Goal: Use online tool/utility: Utilize a website feature to perform a specific function

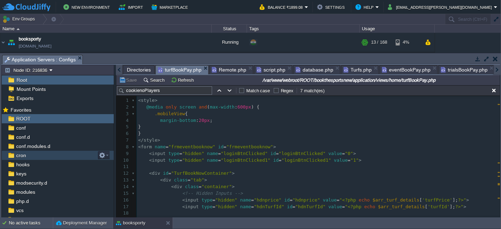
scroll to position [181, 0]
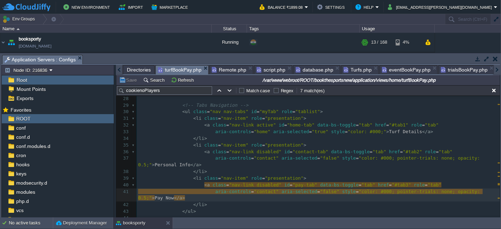
click at [126, 82] on button "Save" at bounding box center [129, 80] width 20 height 6
click at [308, 173] on pre "</ li >" at bounding box center [318, 171] width 363 height 7
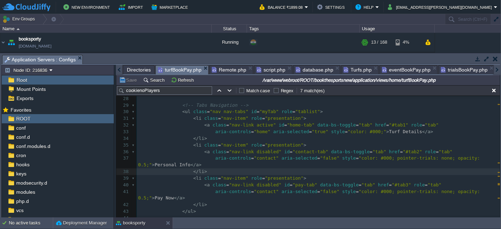
click at [126, 78] on button "Save" at bounding box center [129, 80] width 20 height 6
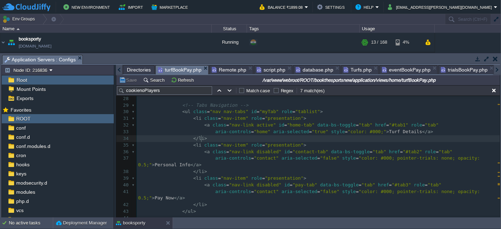
click at [321, 142] on pre "< li class = "nav-item" role = "presentation" >" at bounding box center [318, 145] width 363 height 7
click at [337, 143] on pre "< li class = "nav-item" role = "presentation" >" at bounding box center [318, 145] width 363 height 7
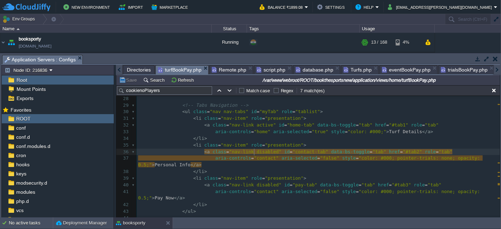
type textarea "disabled"
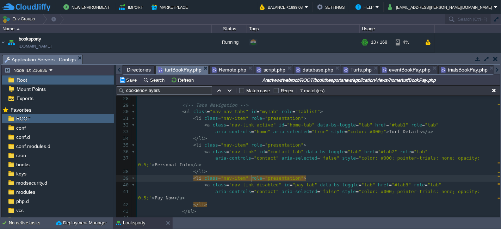
type textarea "=""
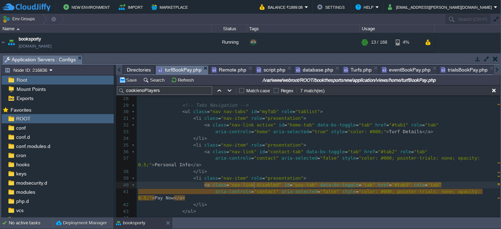
type textarea "disabled"
click at [133, 78] on button "Save" at bounding box center [129, 80] width 20 height 6
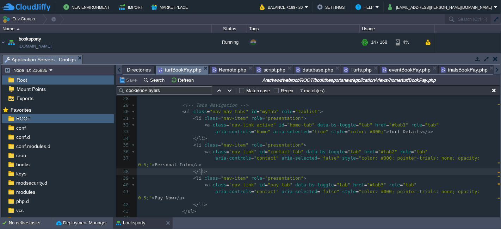
click at [413, 173] on pre "</ li >" at bounding box center [318, 171] width 363 height 7
type textarea "disabled"
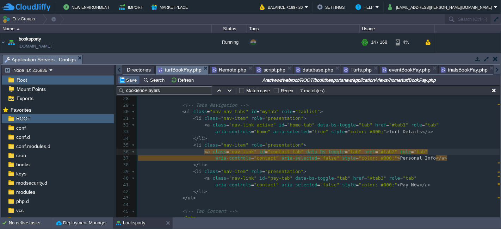
click at [127, 77] on button "Save" at bounding box center [129, 80] width 20 height 6
click at [266, 71] on span "script.php" at bounding box center [270, 70] width 29 height 8
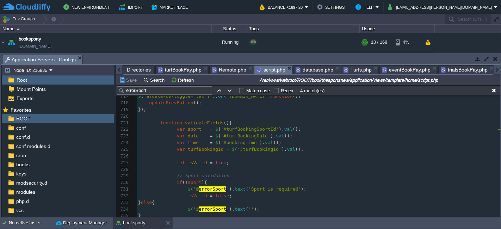
scroll to position [4482, 0]
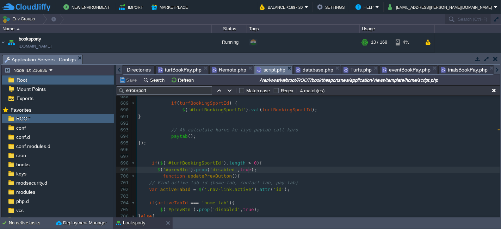
click at [279, 169] on pre "$ ( '#prevBtn' ). prop ( 'disabled' , true );" at bounding box center [318, 170] width 363 height 7
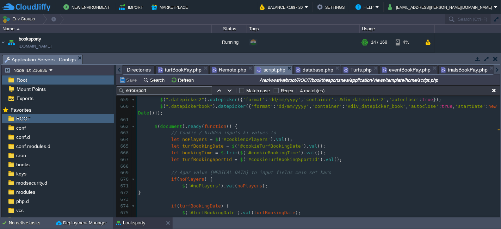
scroll to position [0, 0]
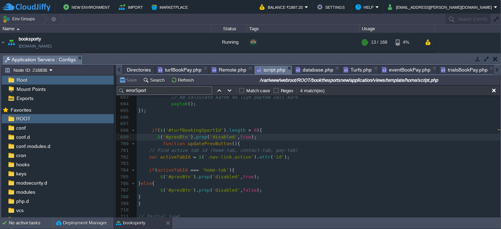
click at [169, 169] on div "x 665 let turfBookingDate = $ ( '#cookieTurfBookingDate' ). val (); 666 let boo…" at bounding box center [318, 104] width 363 height 392
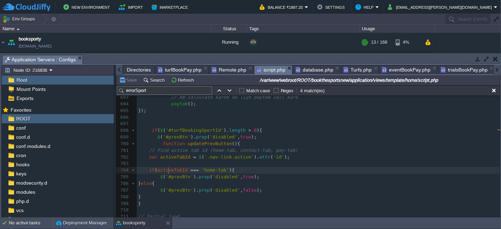
type textarea "activeTabId"
click at [171, 159] on div "x 665 let turfBookingDate = $ ( '#cookieTurfBookingDate' ). val (); 666 let boo…" at bounding box center [318, 104] width 363 height 392
type textarea "activeTabId"
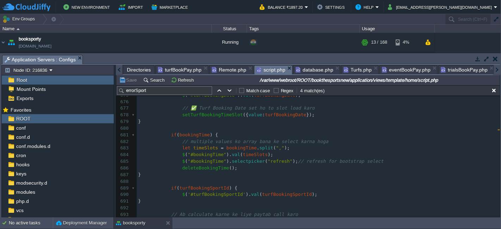
scroll to position [4440, 0]
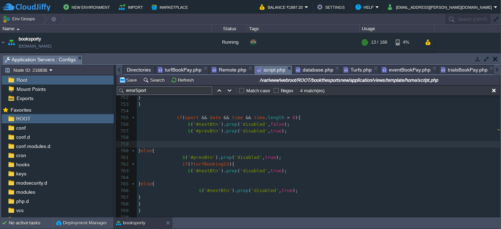
click at [185, 69] on span "turfBookPay.php" at bounding box center [180, 70] width 44 height 8
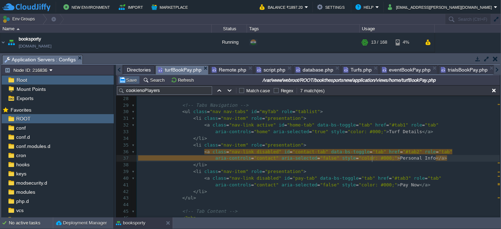
click at [131, 82] on button "Save" at bounding box center [129, 80] width 20 height 6
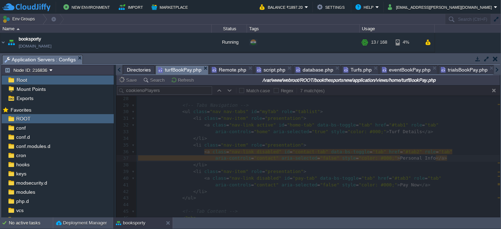
click at [294, 150] on div at bounding box center [308, 151] width 384 height 132
click at [268, 67] on span "script.php" at bounding box center [270, 70] width 29 height 8
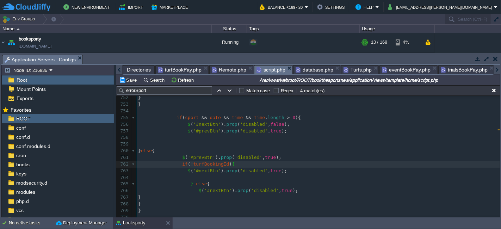
click at [284, 132] on pre "$ ( '#prevBtn' ). prop ( 'disabled' , true );" at bounding box center [318, 131] width 363 height 7
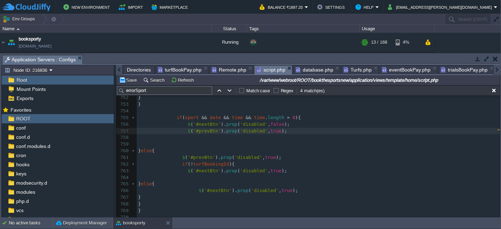
type textarea "$('#prevBtn').prop('disabled', true);"
click at [281, 126] on div "x $ ( '#prevBtn' ) . prop ( 'disabled' , true ); 724 var time = $ ( '#bookingTi…" at bounding box center [318, 101] width 363 height 385
type textarea "$('#nextBtn').prop('disabled', false);"
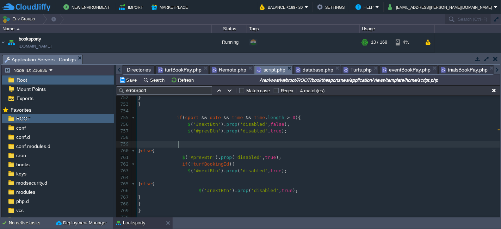
click at [241, 142] on pre at bounding box center [318, 144] width 363 height 7
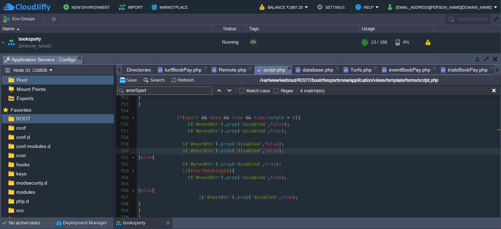
click at [171, 70] on span "turfBookPay.php" at bounding box center [180, 70] width 44 height 8
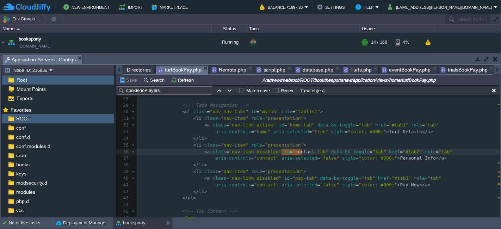
type textarea "contact-tab"
click at [268, 70] on span "script.php" at bounding box center [270, 70] width 29 height 8
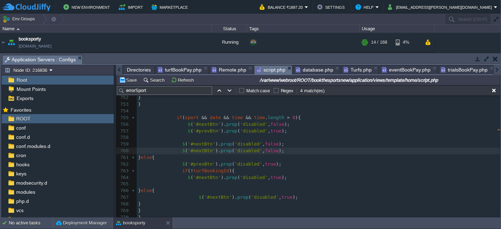
click at [200, 144] on span "'#nextBtn'" at bounding box center [201, 143] width 27 height 5
type textarea "nextBtn"
click at [183, 68] on span "turfBookPay.php" at bounding box center [180, 70] width 44 height 8
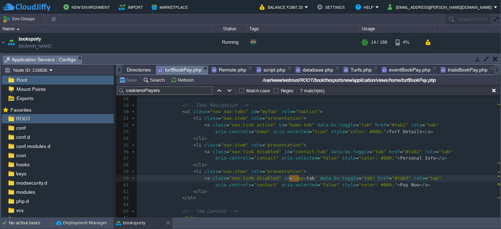
type textarea "pay-tab"
click at [268, 66] on span "script.php" at bounding box center [270, 70] width 29 height 8
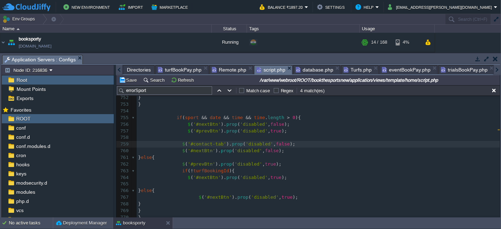
click at [194, 149] on div "x $ ( '#prevBtn' ) . prop ( 'disabled' , true ); 724 var time = $ ( '#bookingTi…" at bounding box center [318, 105] width 363 height 392
type textarea "nextBtn"
click at [131, 81] on button "Save" at bounding box center [129, 80] width 20 height 6
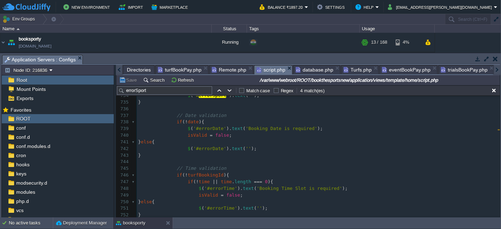
scroll to position [4736, 0]
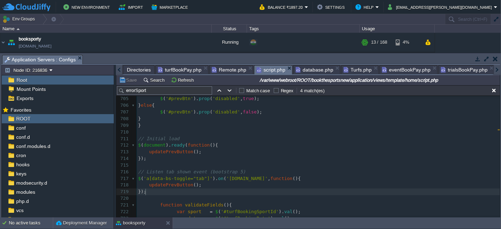
click at [207, 192] on pre "});" at bounding box center [318, 191] width 363 height 7
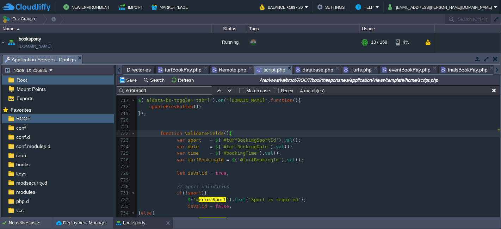
type textarea "function validateFields(){"
click at [209, 120] on pre at bounding box center [318, 120] width 363 height 7
paste textarea
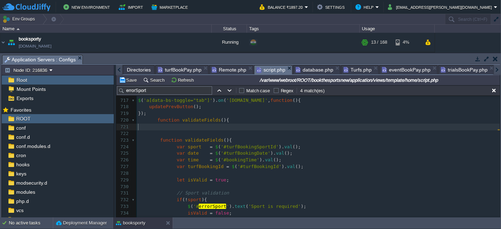
type textarea "}"
type textarea "validateFields"
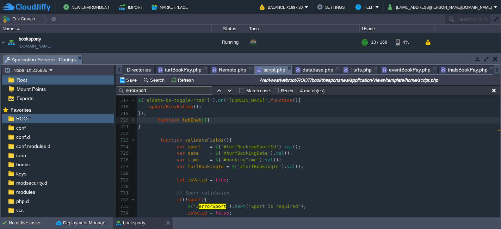
type textarea "tabEnable"
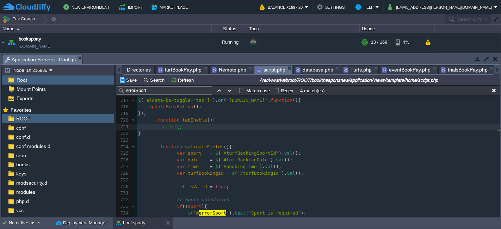
type textarea "alert();"
click at [185, 121] on span "tabEnable" at bounding box center [194, 119] width 25 height 5
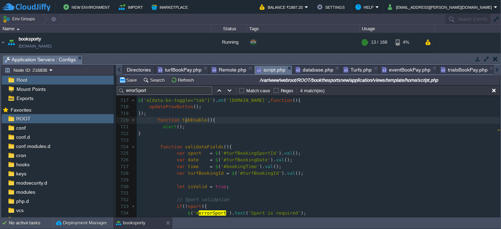
type textarea "tabEnable"
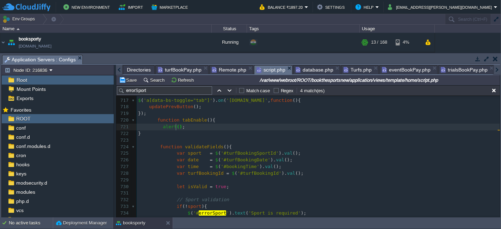
type textarea "''"
type textarea "xz"
click at [128, 82] on button "Save" at bounding box center [129, 80] width 20 height 6
click at [224, 171] on div "x $ ( '#pay-tab' ). prop ( 'disabled' , false ); 692 ​ 693 // Ab calculate karn…" at bounding box center [318, 137] width 363 height 412
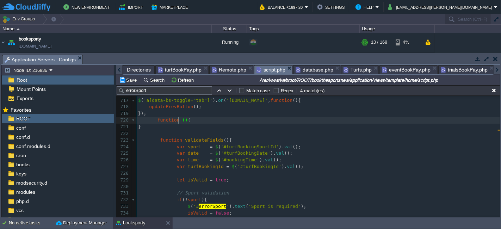
type textarea "validateFields"
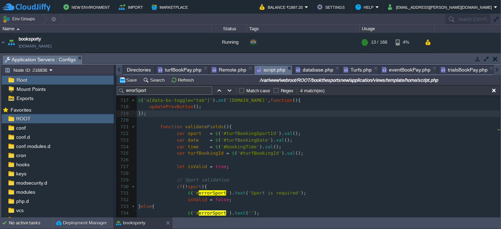
type textarea "nextBtn"
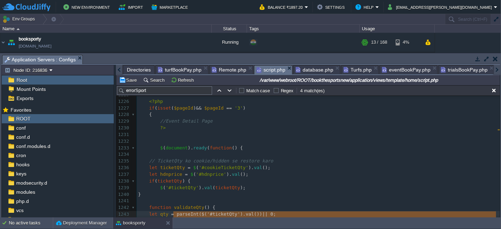
scroll to position [8085, 0]
type textarea "parseInt($('#ticketQty').val()) || 0; let hdnprice = parseFloat($('#hdnprice').…"
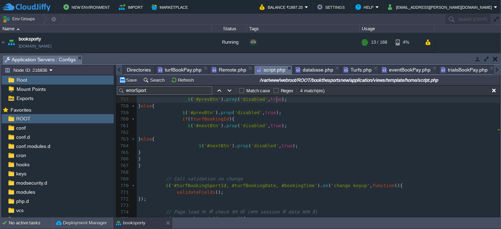
scroll to position [4866, 0]
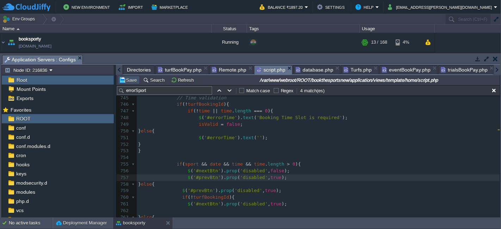
click at [132, 79] on button "Save" at bounding box center [129, 80] width 20 height 6
click at [293, 175] on pre "$ ( '#prevBtn' ). prop ( 'disabled' , true );" at bounding box center [318, 177] width 363 height 7
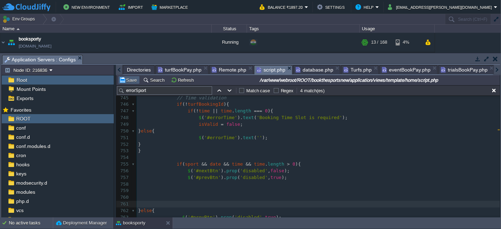
click at [131, 82] on button "Save" at bounding box center [129, 80] width 20 height 6
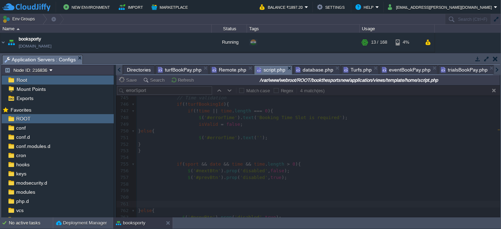
click at [355, 149] on div at bounding box center [308, 151] width 384 height 132
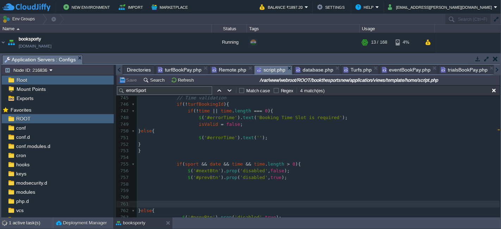
click at [187, 68] on span "turfBookPay.php" at bounding box center [180, 70] width 44 height 8
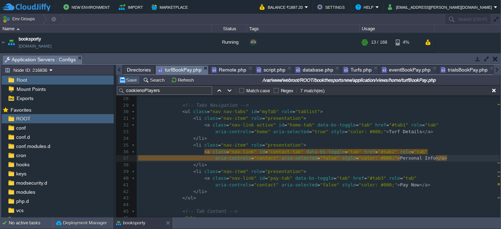
click at [131, 79] on button "Save" at bounding box center [129, 80] width 20 height 6
drag, startPoint x: 93, startPoint y: 87, endPoint x: 0, endPoint y: 123, distance: 100.2
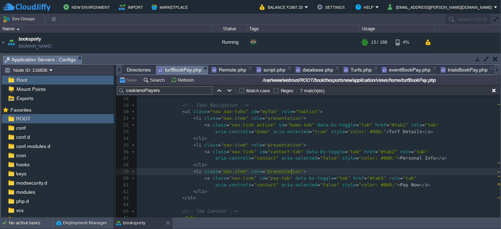
drag, startPoint x: 0, startPoint y: 123, endPoint x: 442, endPoint y: 174, distance: 444.8
click at [442, 174] on pre "< li class = "nav-item" role = "presentation" >" at bounding box center [318, 171] width 363 height 7
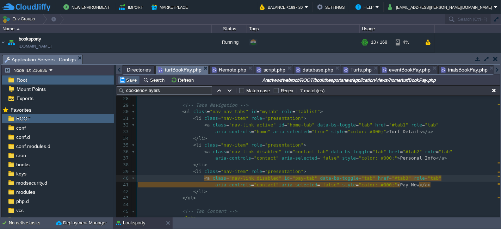
click at [131, 79] on button "Save" at bounding box center [129, 80] width 20 height 6
click at [266, 175] on span ""nav-link disabled"" at bounding box center [255, 177] width 52 height 5
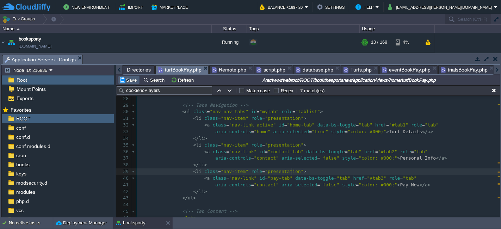
click at [130, 82] on button "Save" at bounding box center [129, 80] width 20 height 6
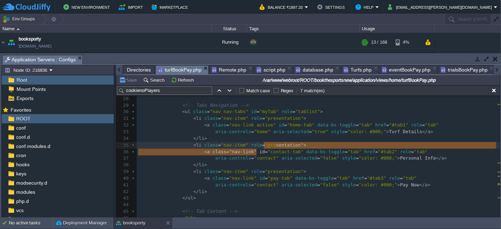
type textarea "ation"> <a class="nav-link" id="
drag, startPoint x: 257, startPoint y: 152, endPoint x: 275, endPoint y: 148, distance: 17.9
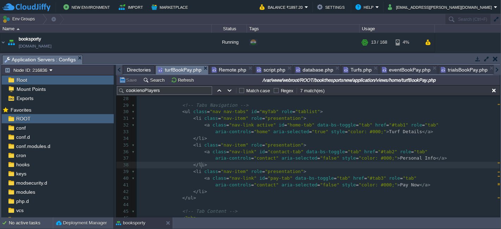
click at [242, 166] on pre "</ li >" at bounding box center [318, 165] width 363 height 7
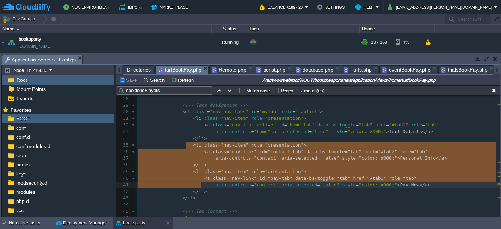
type textarea "<li class="nav-item" role="presentation"> <a class="nav-link" id="contact-tab" …"
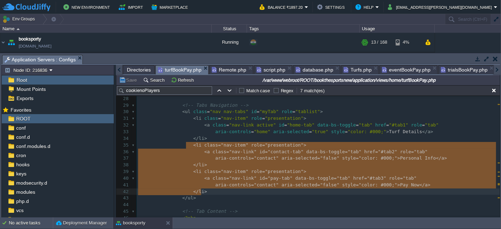
drag, startPoint x: 186, startPoint y: 145, endPoint x: 202, endPoint y: 190, distance: 47.8
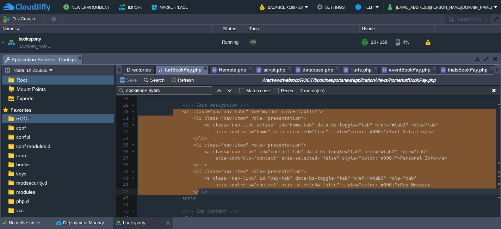
type textarea "<ul class="nav nav-tabs" id="myTab" role="tablist"> <li class="nav-item" role="…"
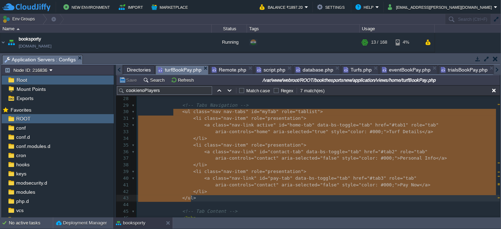
drag, startPoint x: 174, startPoint y: 115, endPoint x: 197, endPoint y: 195, distance: 83.6
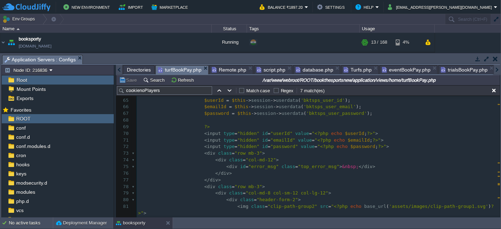
scroll to position [416, 0]
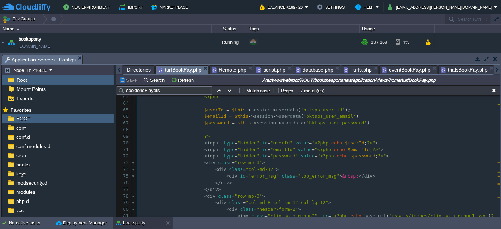
click at [261, 69] on span "script.php" at bounding box center [270, 70] width 29 height 8
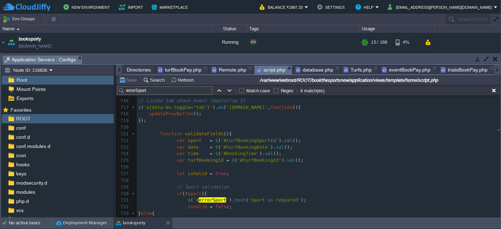
click at [207, 161] on span "turfBookingId" at bounding box center [206, 159] width 36 height 5
type textarea "turfBookingId"
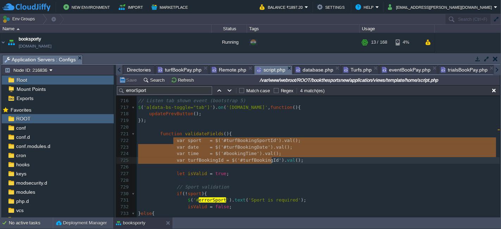
type textarea "var sport = $('#turfBookingSportId').val(); var date = $('#turfBookingDate').va…"
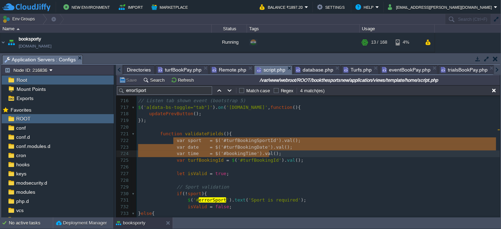
drag, startPoint x: 174, startPoint y: 141, endPoint x: 284, endPoint y: 155, distance: 110.7
click at [327, 159] on pre "var turfBookingId = $ ( '#turfBookingId' ). val ();" at bounding box center [318, 160] width 363 height 7
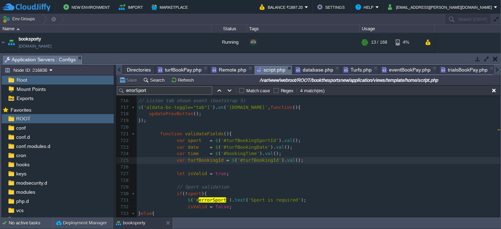
click at [182, 70] on span "turfBookPay.php" at bounding box center [180, 70] width 44 height 8
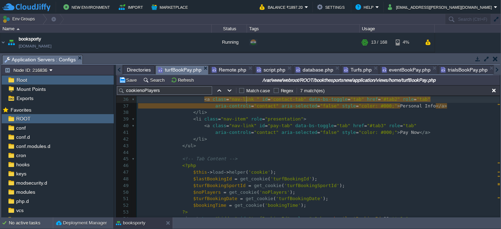
scroll to position [155, 0]
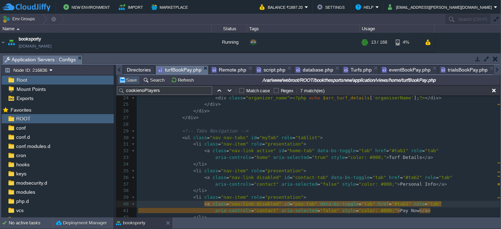
click at [128, 79] on button "Save" at bounding box center [129, 80] width 20 height 6
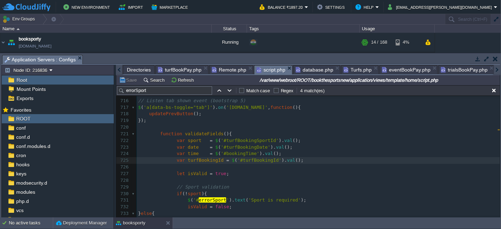
click at [266, 70] on span "script.php" at bounding box center [270, 70] width 29 height 9
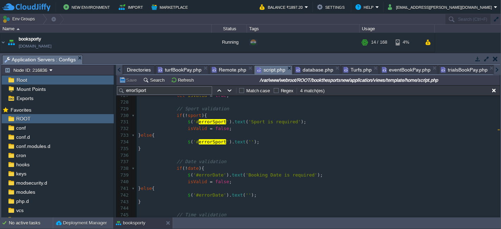
scroll to position [4710, 0]
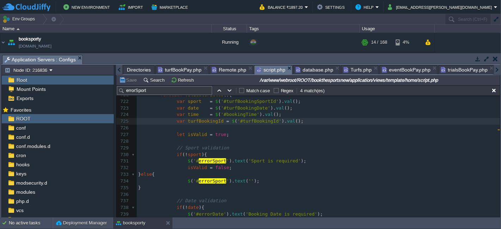
click at [194, 129] on pre "​" at bounding box center [318, 128] width 363 height 7
click at [192, 140] on pre "​" at bounding box center [318, 141] width 363 height 7
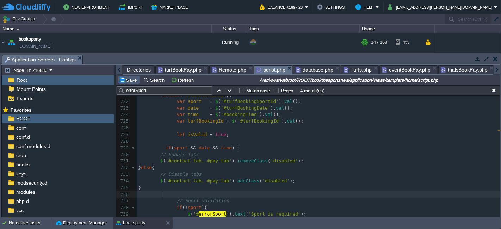
click at [136, 81] on button "Save" at bounding box center [129, 80] width 20 height 6
click at [180, 152] on span "// Enable tabs" at bounding box center [179, 154] width 39 height 5
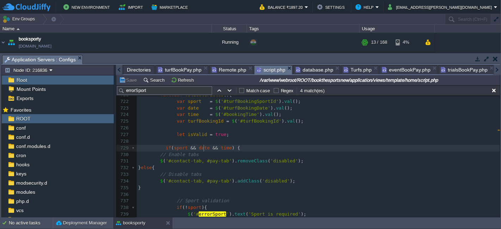
click at [203, 148] on span "date" at bounding box center [204, 147] width 11 height 5
click at [216, 146] on div "x 699 $ ( '#prevBtn' ). prop ( 'disabled' , true ); 700 function updatePrevButt…" at bounding box center [318, 164] width 363 height 438
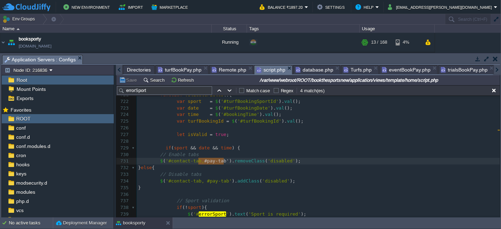
drag, startPoint x: 200, startPoint y: 161, endPoint x: 220, endPoint y: 160, distance: 20.1
type textarea "#pay-tab"
click at [125, 78] on button "Save" at bounding box center [129, 80] width 20 height 6
type textarea ", #pay-tab"
drag, startPoint x: 197, startPoint y: 180, endPoint x: 221, endPoint y: 179, distance: 23.6
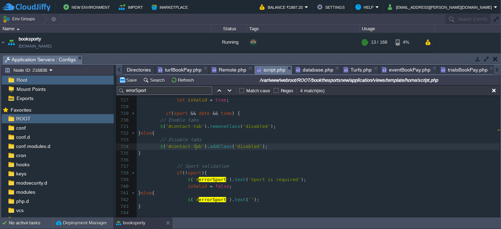
scroll to position [4749, 0]
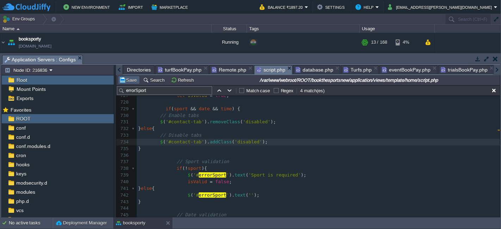
click at [129, 81] on button "Save" at bounding box center [129, 80] width 20 height 6
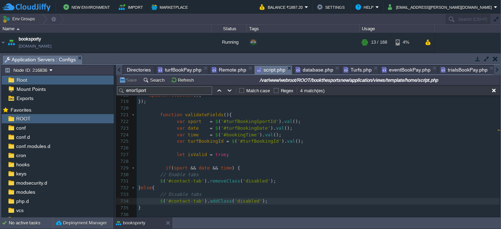
scroll to position [4671, 0]
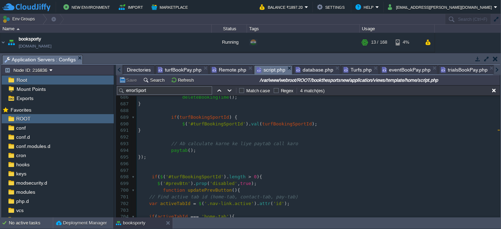
click at [236, 169] on pre at bounding box center [318, 170] width 363 height 7
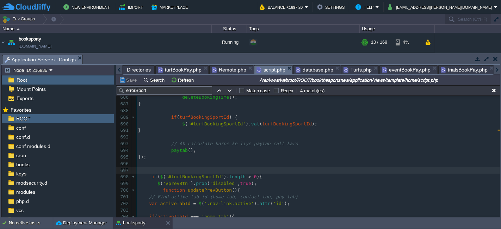
type textarea ", #pay-tab"
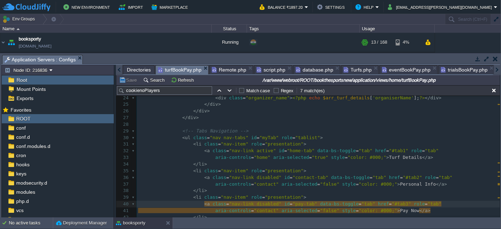
click at [182, 68] on span "turfBookPay.php" at bounding box center [180, 70] width 44 height 9
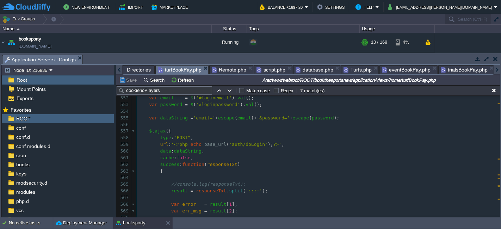
type textarea "doLogin"
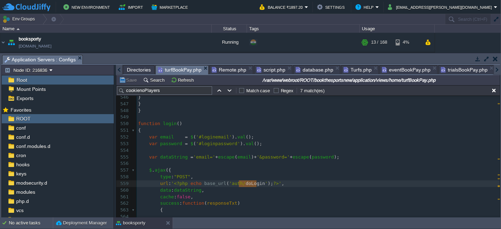
click at [142, 69] on span "Directories" at bounding box center [139, 70] width 24 height 8
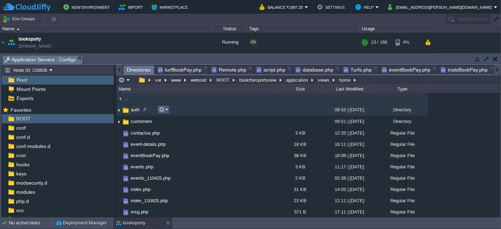
click at [161, 110] on button "button" at bounding box center [162, 109] width 6 height 6
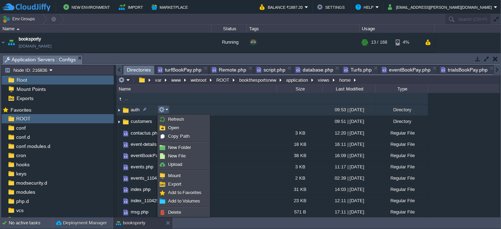
click at [128, 99] on span ".." at bounding box center [126, 98] width 5 height 6
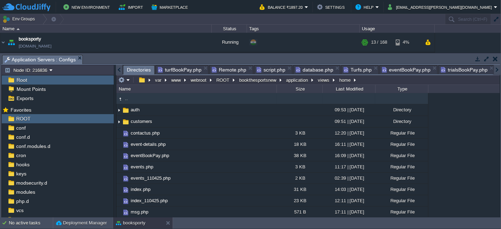
click at [128, 99] on span ".." at bounding box center [126, 98] width 5 height 6
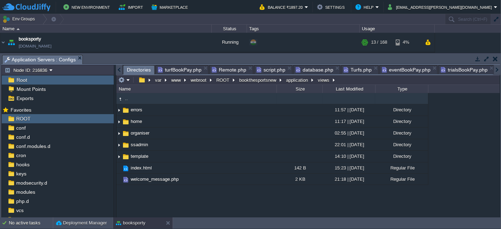
click at [138, 101] on td ".." at bounding box center [196, 98] width 160 height 11
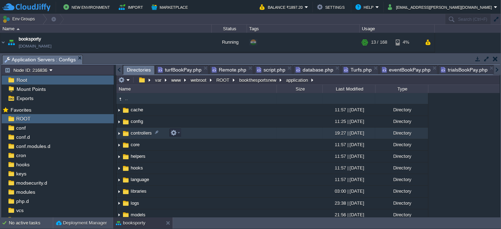
click at [152, 131] on span "controllers" at bounding box center [141, 133] width 23 height 6
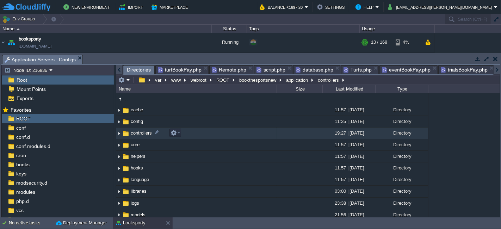
click at [152, 131] on span "controllers" at bounding box center [141, 133] width 23 height 6
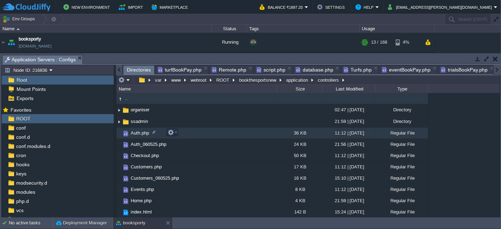
click at [161, 132] on td "Auth.php" at bounding box center [196, 133] width 160 height 11
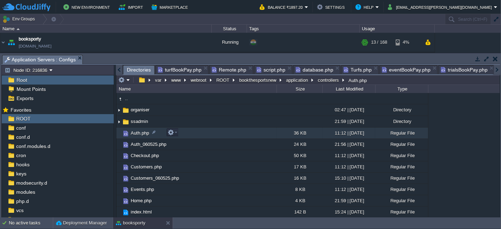
click at [161, 132] on td "Auth.php" at bounding box center [196, 133] width 160 height 11
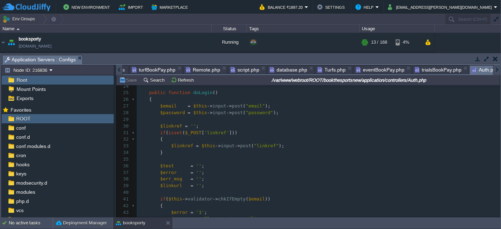
scroll to position [119, 0]
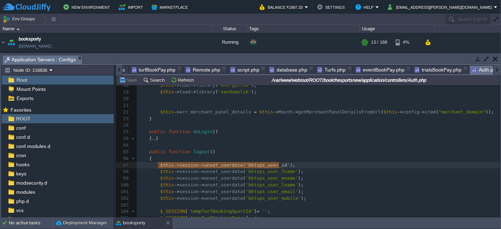
type textarea "$this->session->unset_userdata('bktsps_user_id');"
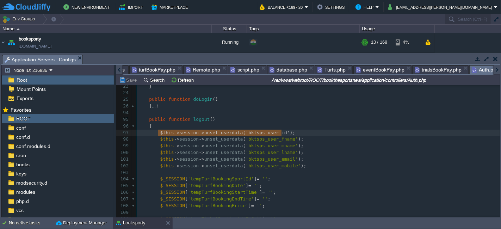
scroll to position [156, 0]
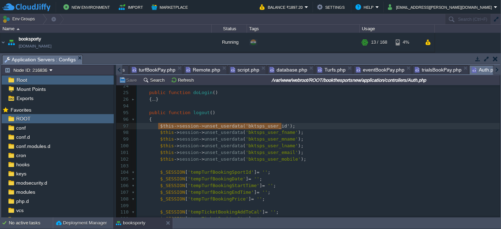
click at [196, 68] on span "Remote.php" at bounding box center [203, 70] width 35 height 8
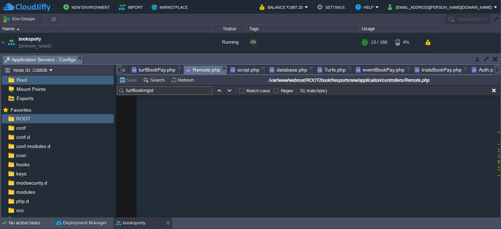
click at [243, 67] on span "script.php" at bounding box center [244, 70] width 29 height 8
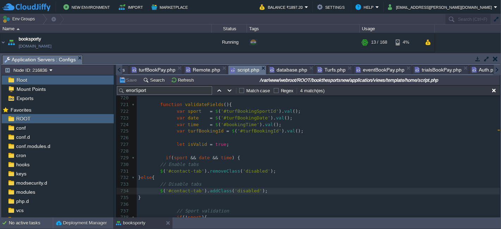
scroll to position [4716, 0]
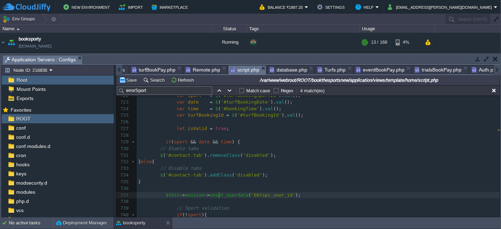
click at [218, 194] on div "x $ ( '#contact-tab' ). addClass ( 'disabled' ); 705 $ ( '#prevBtn' ). prop ( '…" at bounding box center [318, 156] width 363 height 352
type textarea "unset_"
click at [163, 196] on div "x $ ( '#contact-tab' ). addClass ( 'disabled' ); 705 $ ( '#prevBtn' ). prop ( '…" at bounding box center [318, 156] width 363 height 352
type textarea "$userloginsession ="
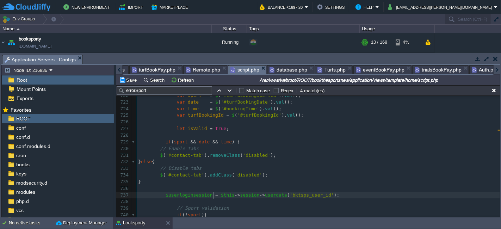
scroll to position [2, 51]
click at [184, 191] on pre at bounding box center [318, 188] width 363 height 7
click at [182, 194] on span "$userloginsession" at bounding box center [189, 194] width 47 height 5
type textarea "$userloginsession"
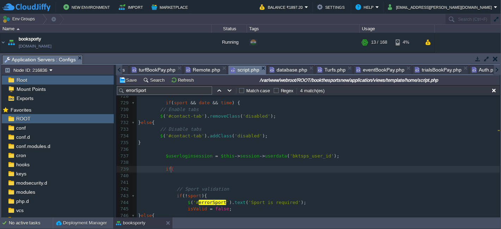
type textarea "if()"
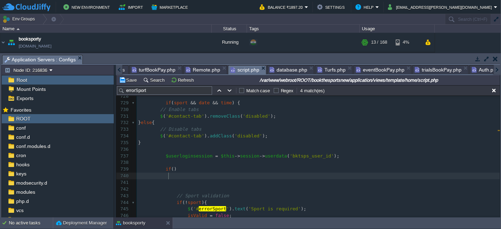
type textarea "{"
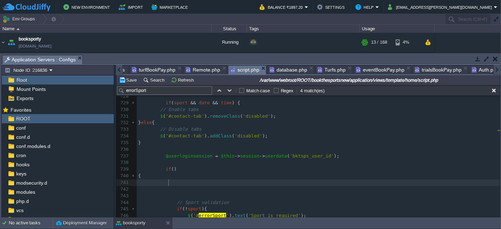
type textarea "}"
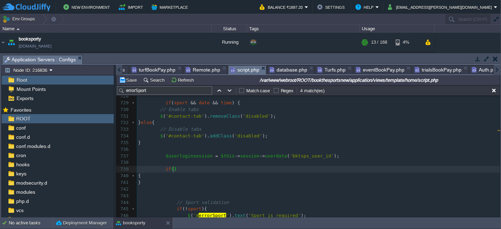
type textarea ")"
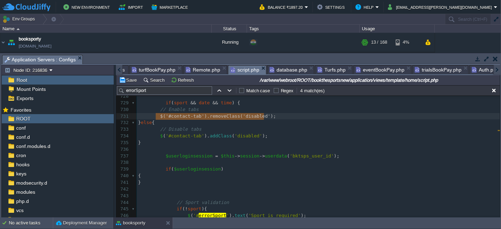
type textarea "$('#contact-tab').removeClass('disabled');"
drag, startPoint x: 155, startPoint y: 116, endPoint x: 270, endPoint y: 117, distance: 114.5
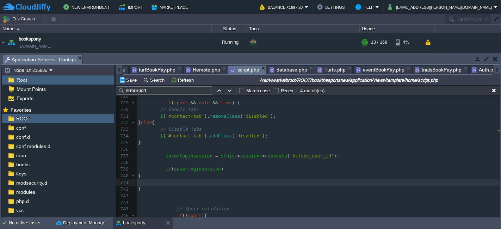
paste textarea "$('#contact-tab').addCla"
type textarea "$('#contact-tab').addClass('disabled');"
drag, startPoint x: 157, startPoint y: 134, endPoint x: 268, endPoint y: 134, distance: 111.0
type textarea "else{"
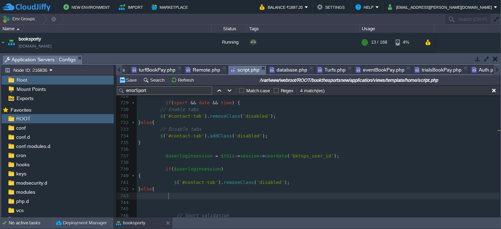
type textarea "}"
click at [198, 193] on pre "}" at bounding box center [318, 196] width 363 height 7
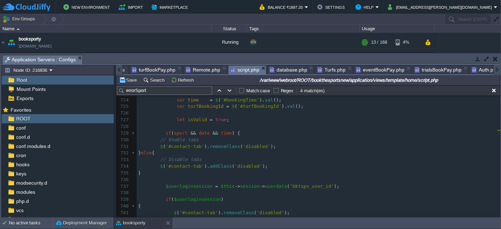
scroll to position [4716, 0]
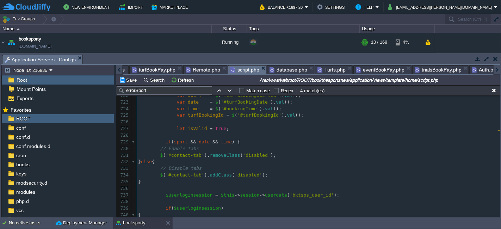
click at [142, 68] on span "turfBookPay.php" at bounding box center [154, 70] width 44 height 8
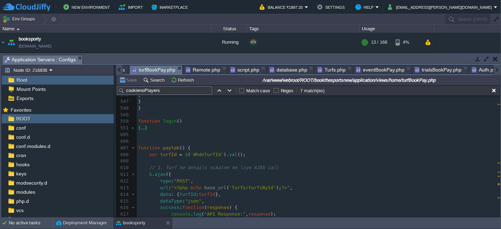
scroll to position [3305, 0]
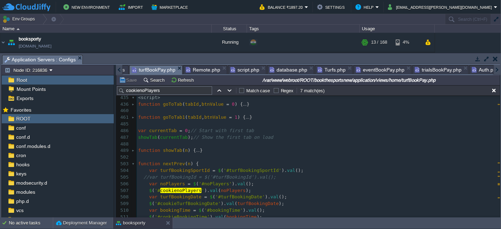
click at [333, 186] on pre "var noPlayers = $ ( '#noPlayers' ). val ();" at bounding box center [318, 184] width 363 height 7
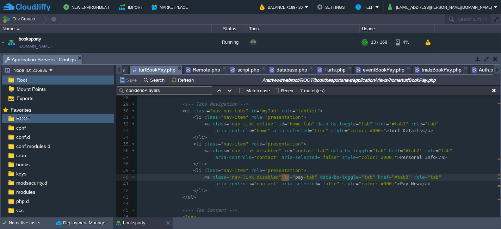
drag, startPoint x: 282, startPoint y: 178, endPoint x: 289, endPoint y: 175, distance: 7.0
type textarea "pay-tab"
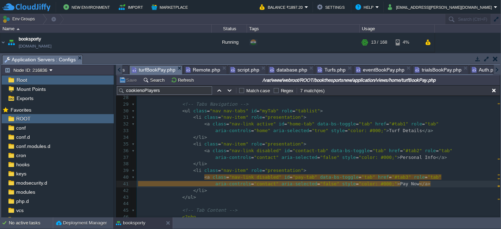
click at [240, 70] on span "script.php" at bounding box center [244, 70] width 29 height 8
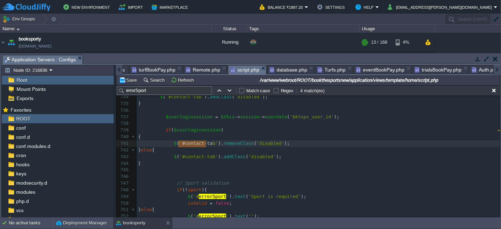
type textarea "#contact-tab"
drag, startPoint x: 178, startPoint y: 142, endPoint x: 208, endPoint y: 143, distance: 30.0
click at [181, 144] on div "x $ ( '#contact-tab' ). addClass ( 'disabled' ); 705 $ ( '#prevBtn' ). prop ( '…" at bounding box center [318, 103] width 363 height 405
type textarea "contact-tab"
paste textarea
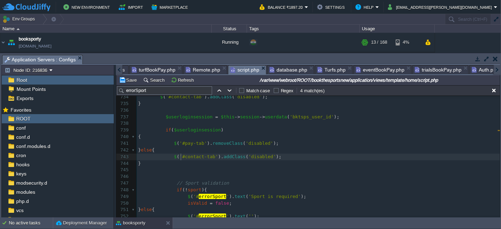
click at [181, 156] on div "x $ ( '#contact-tab' ). addClass ( 'disabled' ); 705 $ ( '#prevBtn' ). prop ( '…" at bounding box center [318, 103] width 363 height 405
type textarea "contact-tab"
click at [125, 81] on button "Save" at bounding box center [129, 80] width 20 height 6
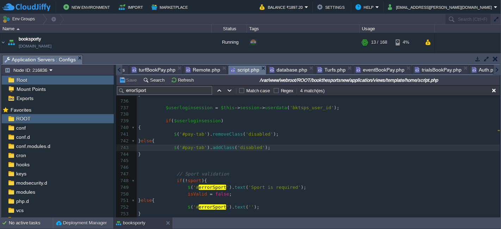
scroll to position [4795, 0]
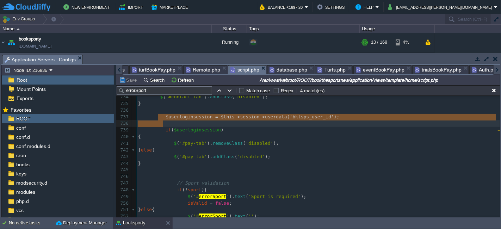
type textarea "$userloginsession = $this->session->userdata('bktsps_user_id'); if($userloginse…"
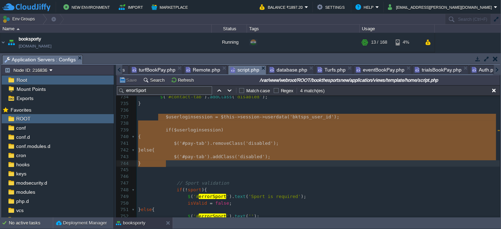
drag, startPoint x: 158, startPoint y: 115, endPoint x: 180, endPoint y: 163, distance: 52.3
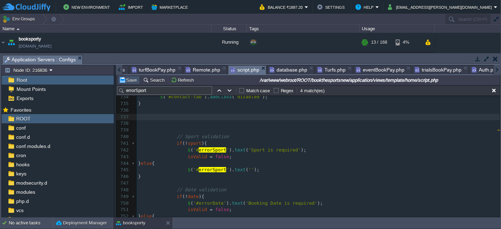
click at [128, 79] on button "Save" at bounding box center [129, 80] width 20 height 6
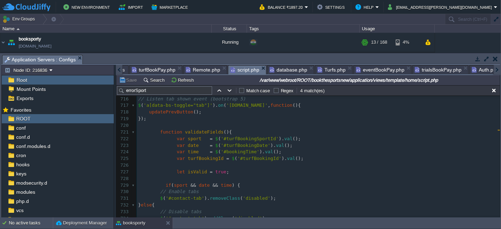
scroll to position [4677, 0]
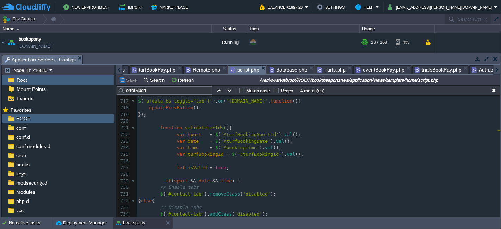
click at [161, 115] on pre "});" at bounding box center [318, 114] width 363 height 7
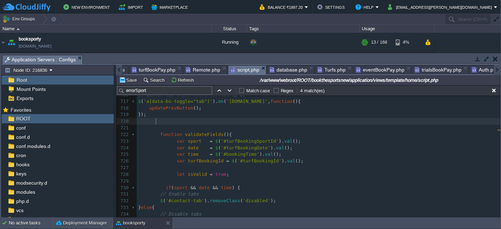
paste textarea "ab').removeClass('disabled'); // Optionally auto-switch to Pay tab var payTab =…"
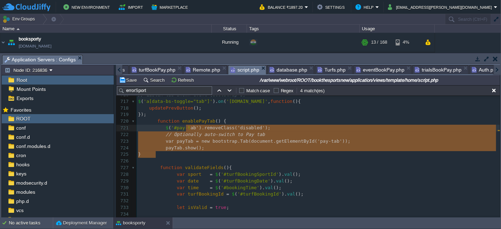
type textarea "ab').removeClass('disabled'); // Optionally auto-switch to Pay tab var payTab =…"
click at [128, 78] on button "Save" at bounding box center [129, 80] width 20 height 6
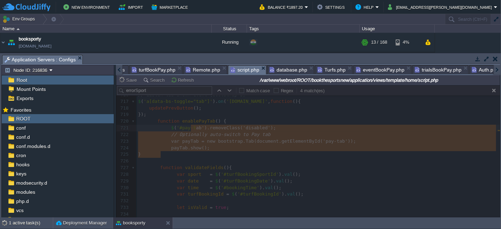
click at [151, 72] on span "turfBookPay.php" at bounding box center [154, 70] width 44 height 8
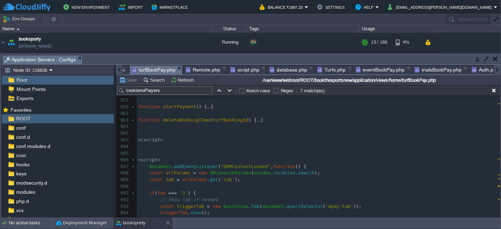
scroll to position [5379, 0]
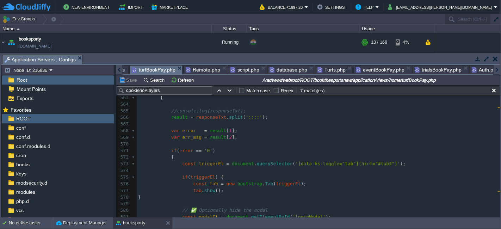
click at [231, 136] on pre "var err_msg = result [ 2 ];" at bounding box center [318, 137] width 363 height 7
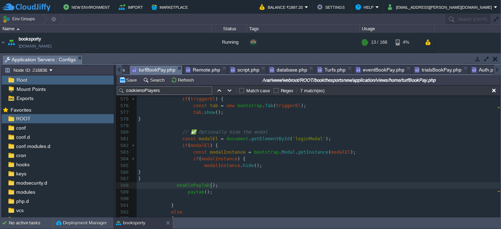
click at [172, 186] on span at bounding box center [157, 185] width 39 height 5
click at [128, 80] on button "Save" at bounding box center [129, 80] width 20 height 6
click at [217, 186] on div "xxxxxxxxxx 1000 999 1002 950 1000 998 1001 999 1001 999 1001 999 1000 999 1012 …" at bounding box center [318, 119] width 363 height 339
type textarea "enablePayTab();"
click at [214, 186] on pre "paytab ();" at bounding box center [318, 185] width 363 height 7
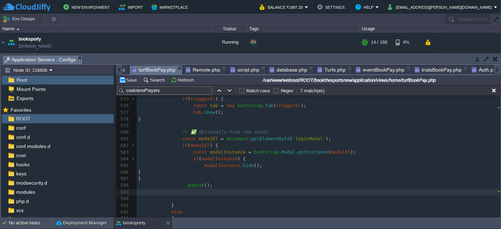
paste textarea
click at [129, 82] on button "Save" at bounding box center [129, 80] width 20 height 6
click at [128, 81] on button "Save" at bounding box center [129, 80] width 20 height 6
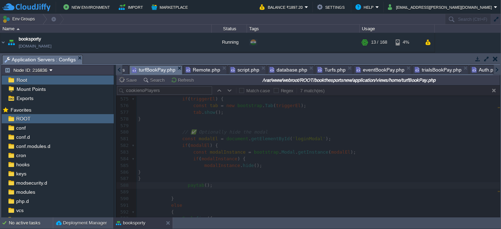
click at [240, 69] on span "script.php" at bounding box center [244, 70] width 29 height 8
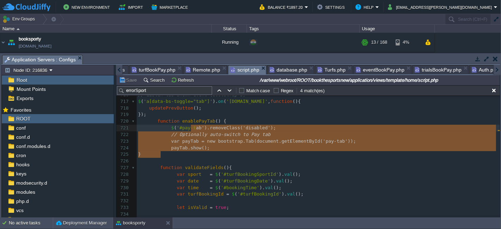
click at [220, 161] on pre "​" at bounding box center [318, 161] width 363 height 7
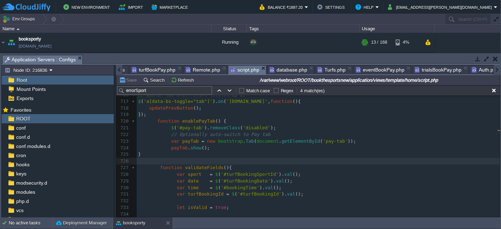
type textarea "ab').removeClass('disabled'); // Optionally auto-switch to Pay tab var payTab =…"
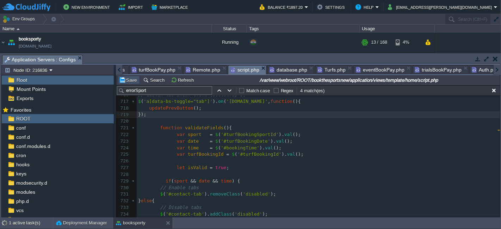
click at [132, 81] on button "Save" at bounding box center [129, 80] width 20 height 6
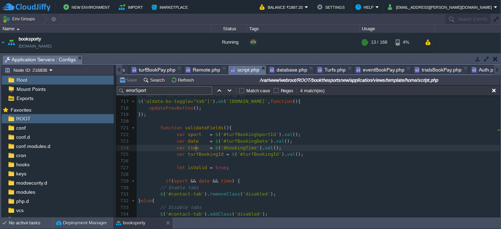
click at [196, 147] on div "x $ ( '#contact-tab' ). addClass ( 'disabled' ); 706 } else { 707 $ ( '#prevBtn…" at bounding box center [318, 151] width 363 height 252
type textarea "$userloginsession = $this->session->userdata('bktsps_user_id'); if($userloginse…"
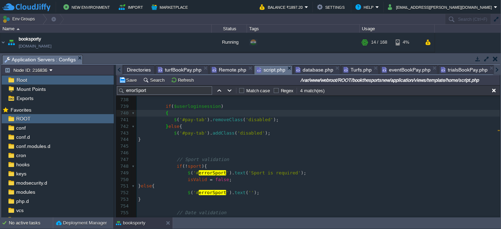
scroll to position [4817, 0]
type textarea "contact-tab"
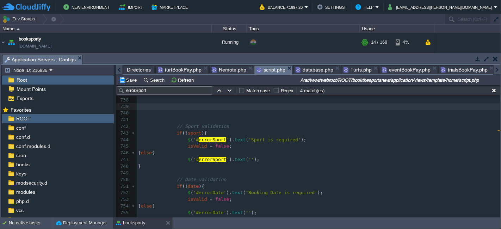
scroll to position [4785, 0]
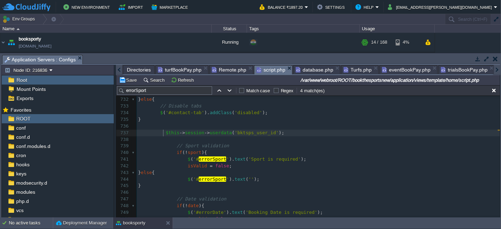
type textarea "unset_"
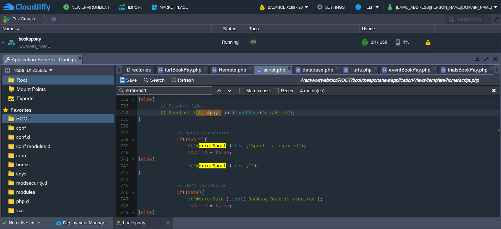
type textarea "#pay-tab"
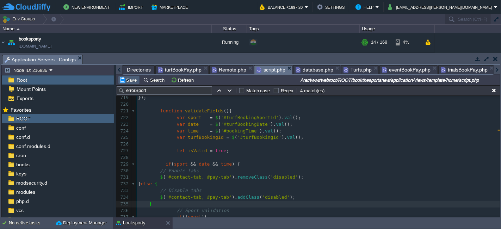
click at [128, 81] on button "Save" at bounding box center [129, 80] width 20 height 6
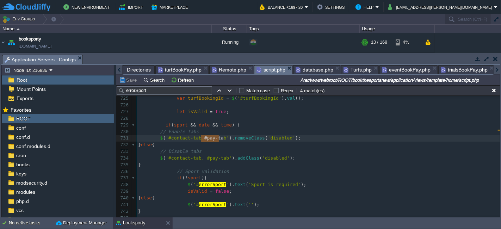
type textarea "#pay-tab"
drag, startPoint x: 200, startPoint y: 137, endPoint x: 221, endPoint y: 138, distance: 21.2
click at [132, 82] on button "Save" at bounding box center [129, 80] width 20 height 6
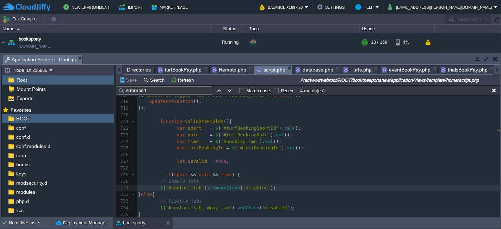
scroll to position [4693, 0]
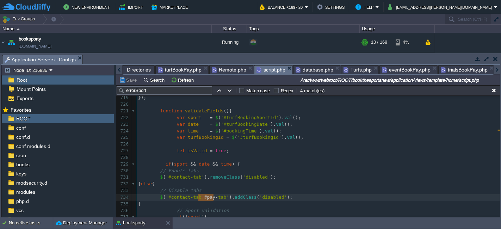
type textarea "#pay-tab"
drag, startPoint x: 197, startPoint y: 197, endPoint x: 215, endPoint y: 195, distance: 17.7
click at [128, 81] on button "Save" at bounding box center [129, 80] width 20 height 6
click at [196, 176] on div "x 703 ​ 704 if ( activeTabId === 'home-tab' ){ 705 $ ( '#prevBtn' ). prop ( 'di…" at bounding box center [318, 177] width 363 height 378
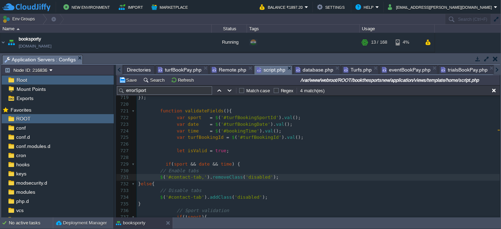
type textarea ","
type textarea "#pay-tab"
click at [197, 199] on span "'#contact-tab, #pay-tab'" at bounding box center [199, 196] width 66 height 5
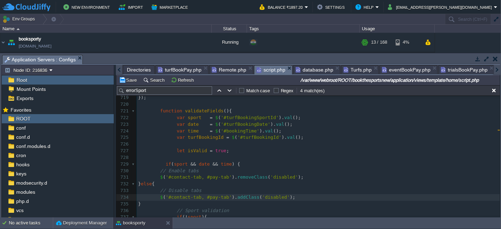
type textarea "#pay-tab'"
type textarea "'"
click at [127, 81] on button "Save" at bounding box center [129, 80] width 20 height 6
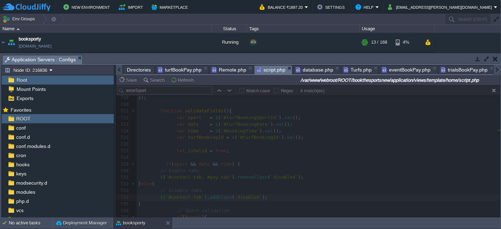
click at [333, 136] on div at bounding box center [308, 151] width 384 height 132
